Goal: Navigation & Orientation: Go to known website

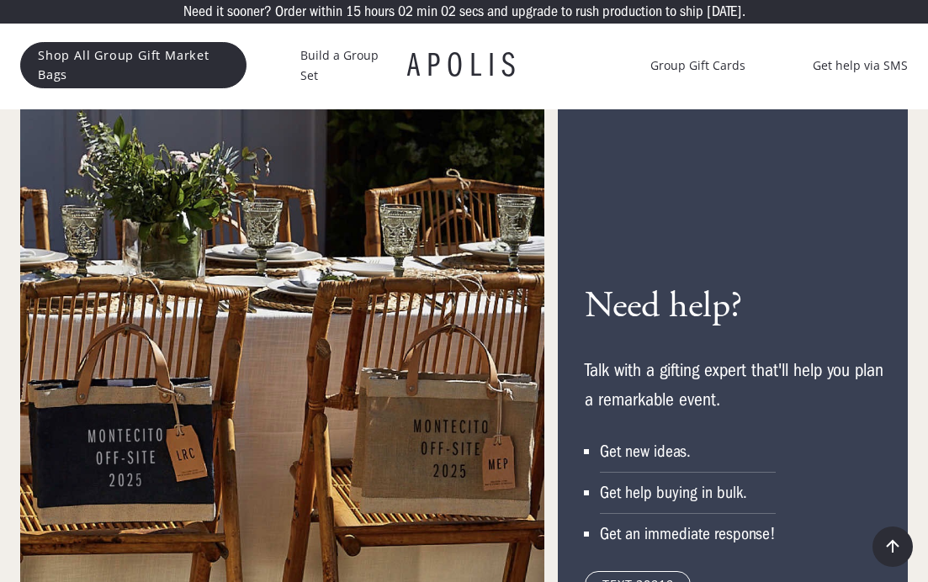
scroll to position [7548, 0]
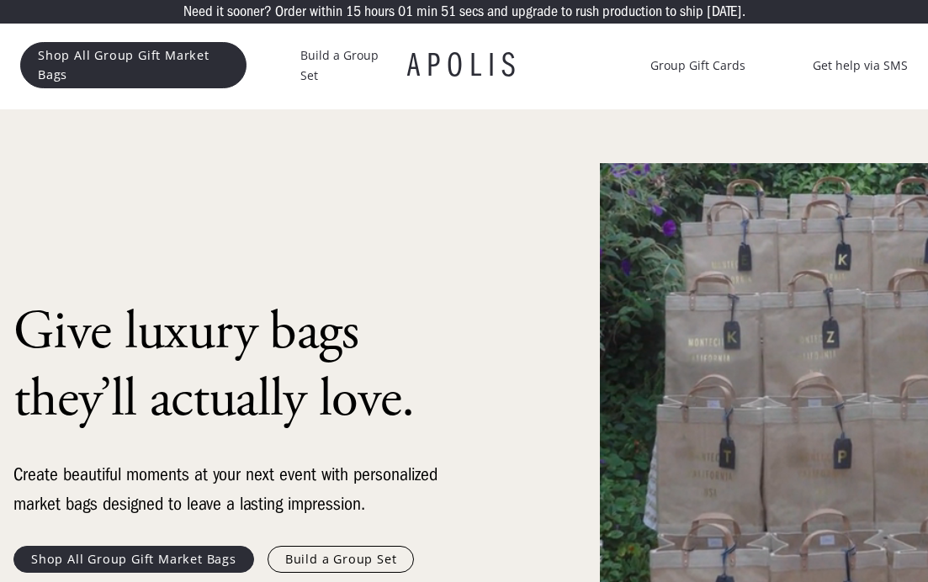
click at [437, 77] on h1 "APOLIS" at bounding box center [464, 66] width 114 height 34
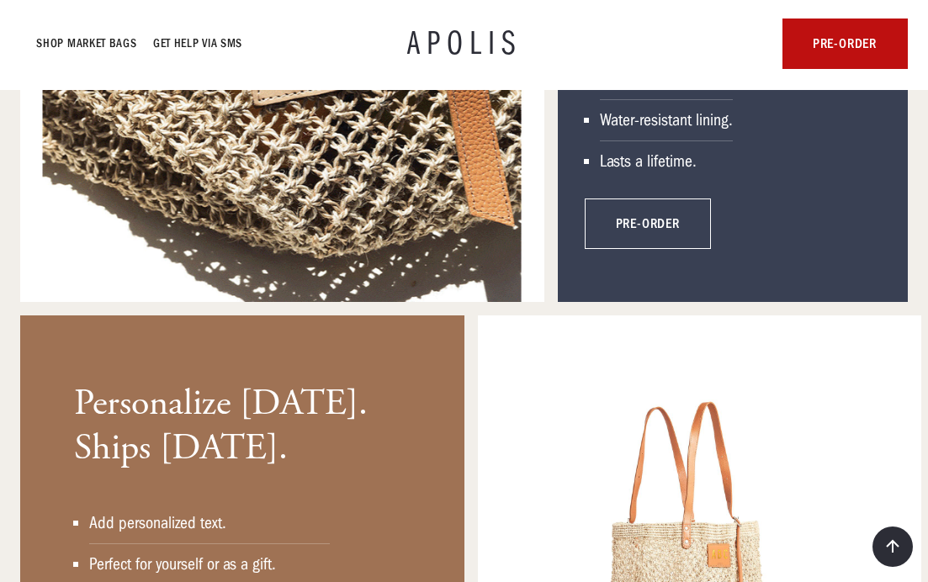
scroll to position [5534, 0]
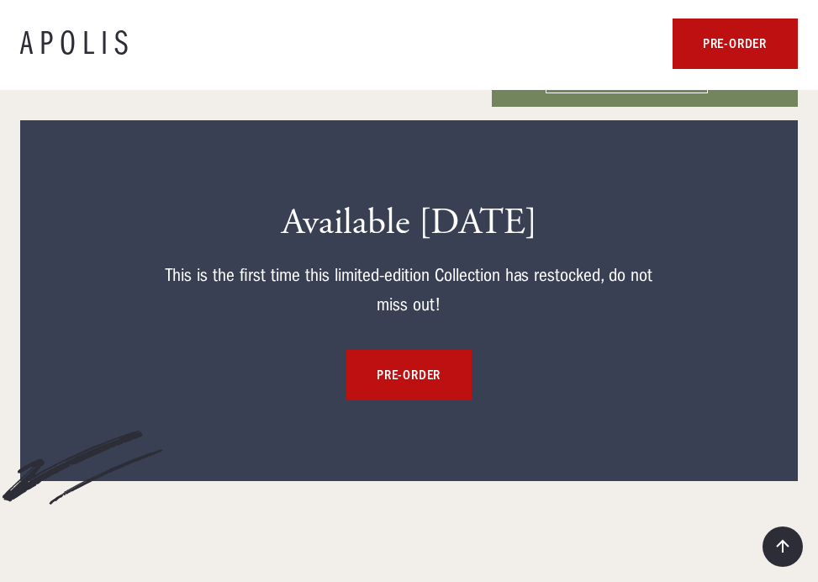
scroll to position [7976, 0]
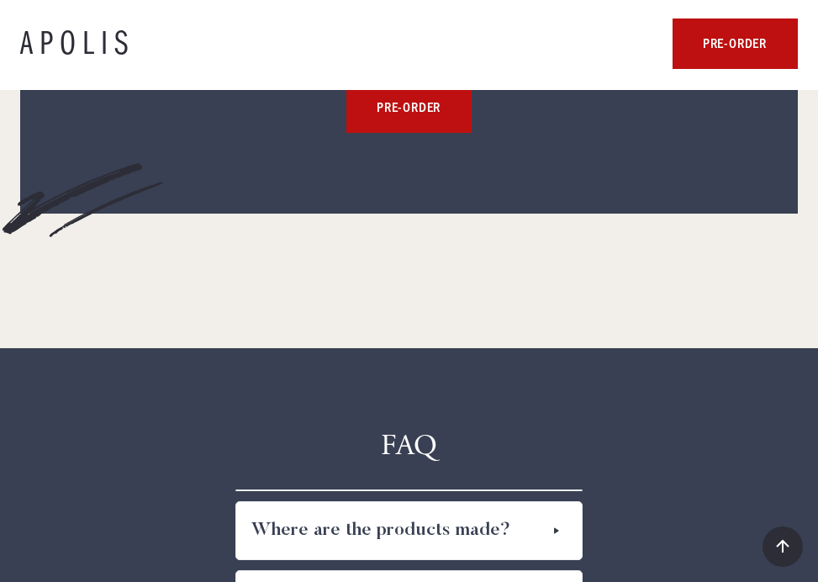
click at [70, 58] on h1 "APOLIS" at bounding box center [77, 44] width 114 height 34
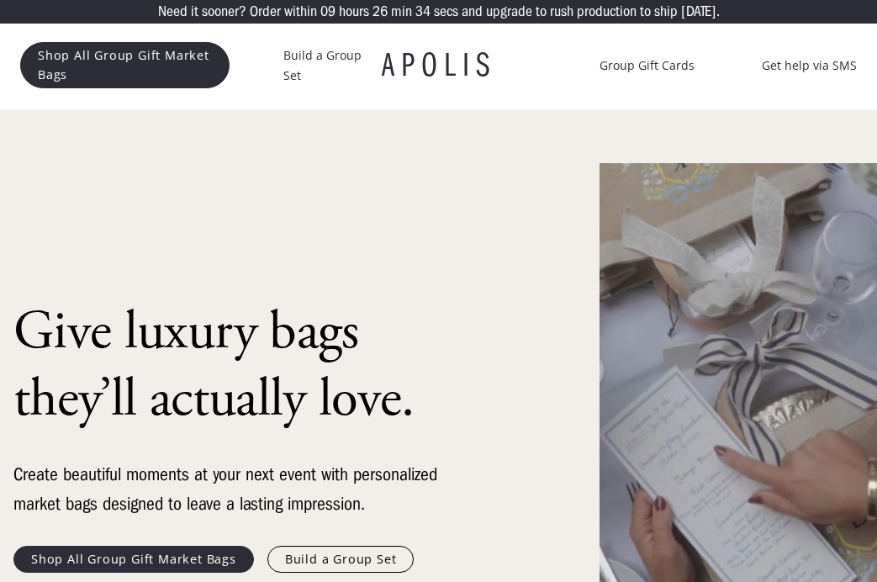
click at [423, 71] on h1 "APOLIS" at bounding box center [439, 66] width 114 height 34
